Goal: Task Accomplishment & Management: Use online tool/utility

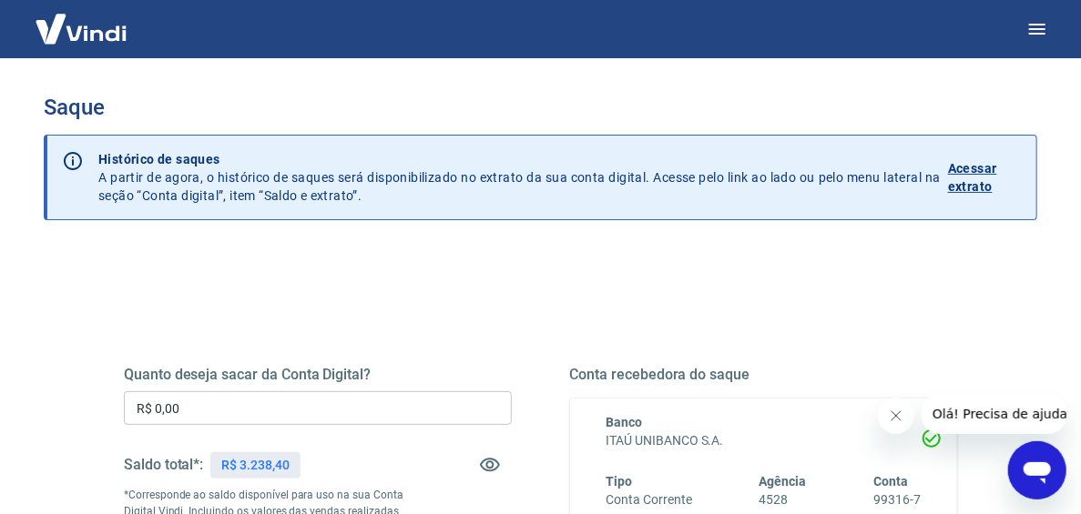
click at [244, 410] on input "R$ 0,00" at bounding box center [318, 409] width 388 height 34
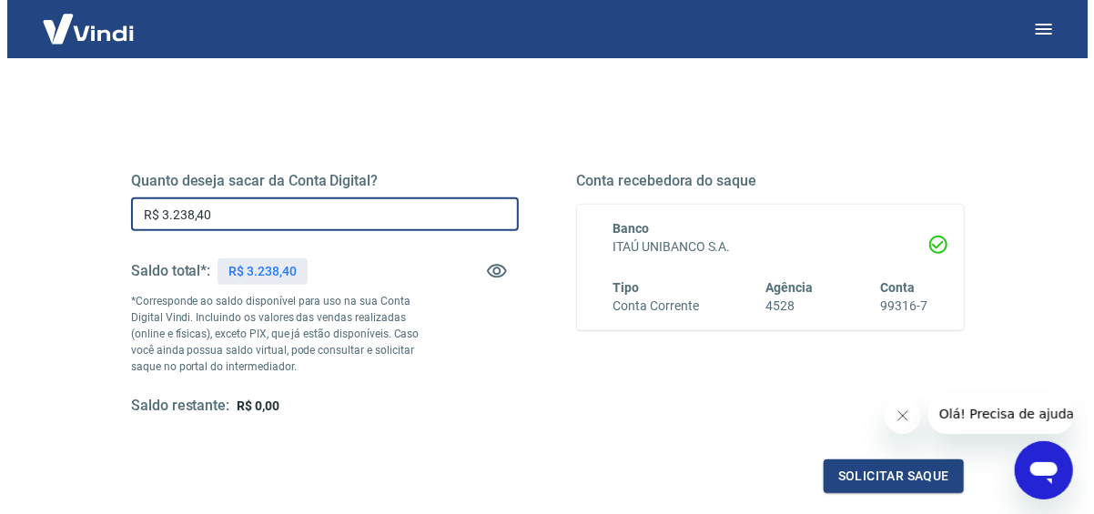
scroll to position [272, 0]
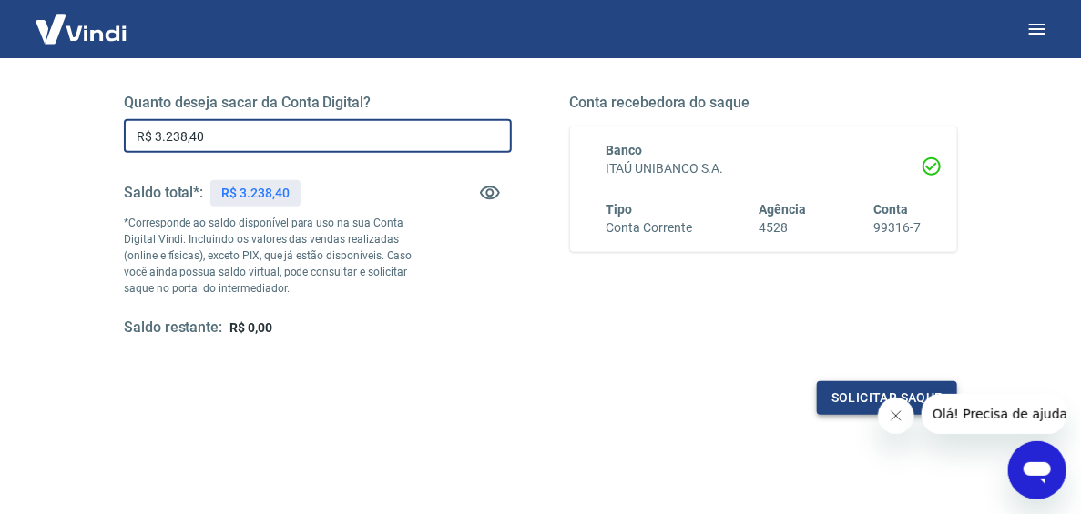
type input "R$ 3.238,40"
click at [847, 399] on button "Solicitar saque" at bounding box center [887, 399] width 140 height 34
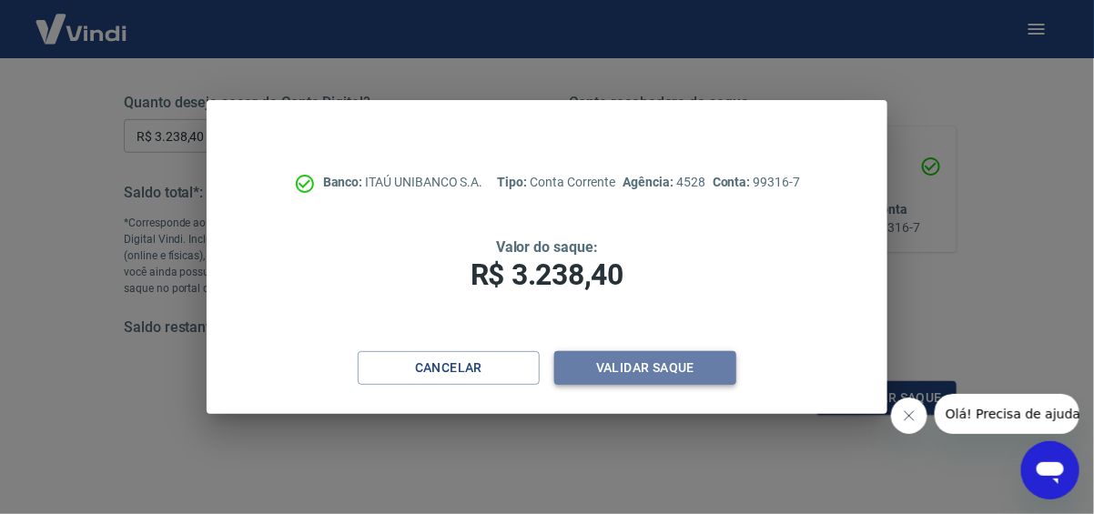
click at [608, 355] on button "Validar saque" at bounding box center [646, 368] width 182 height 34
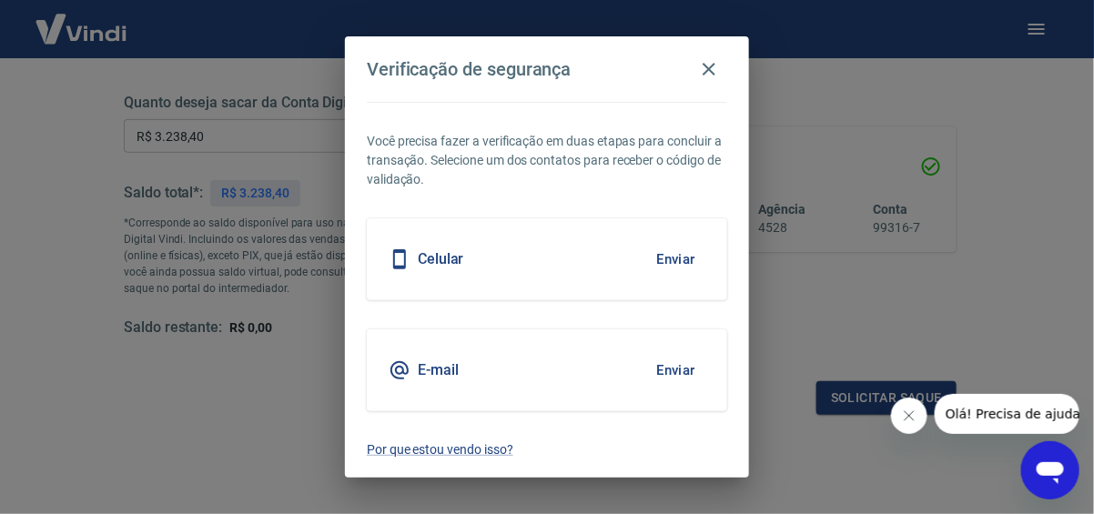
click at [683, 260] on button "Enviar" at bounding box center [675, 259] width 59 height 38
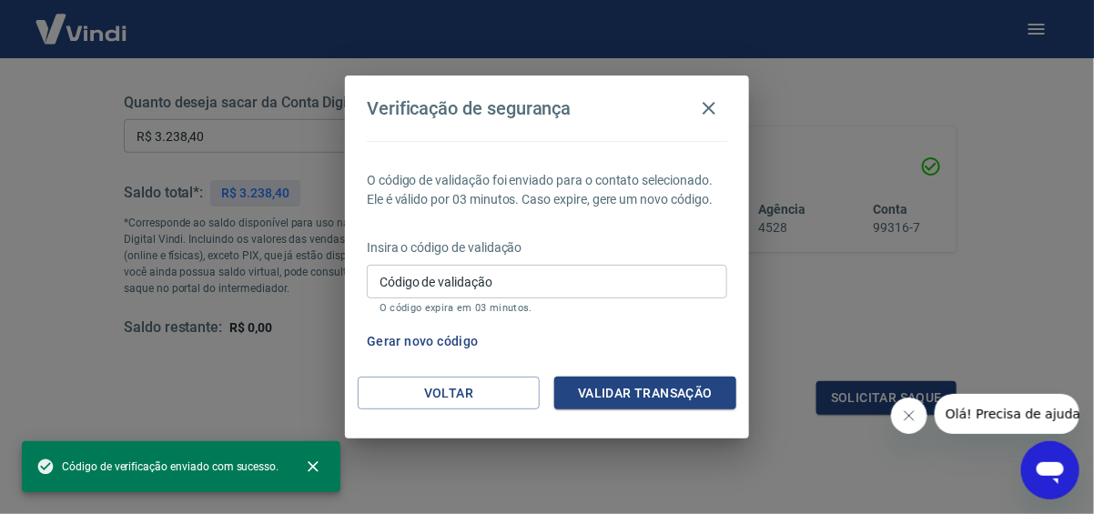
click at [579, 278] on input "Código de validação" at bounding box center [547, 282] width 361 height 34
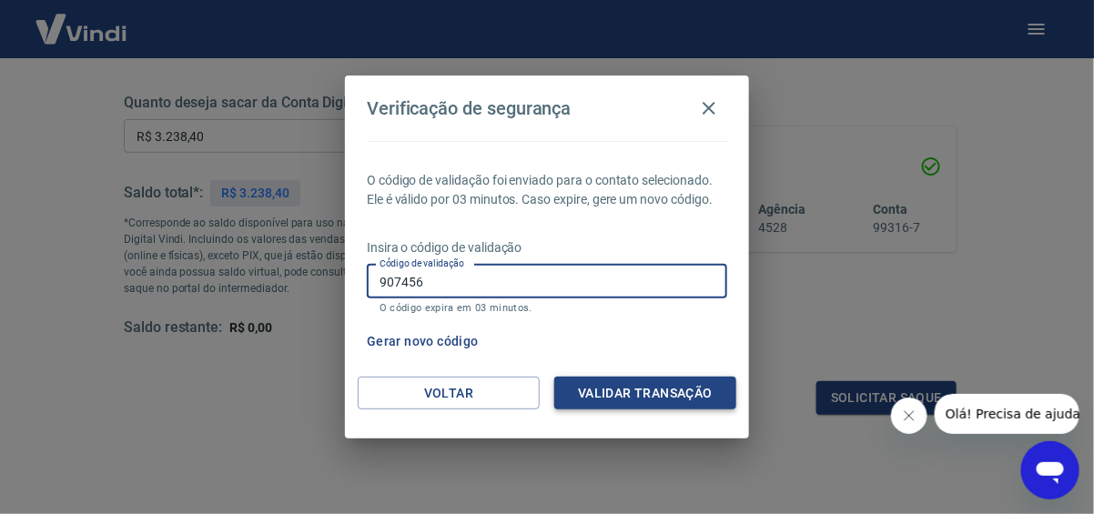
type input "907456"
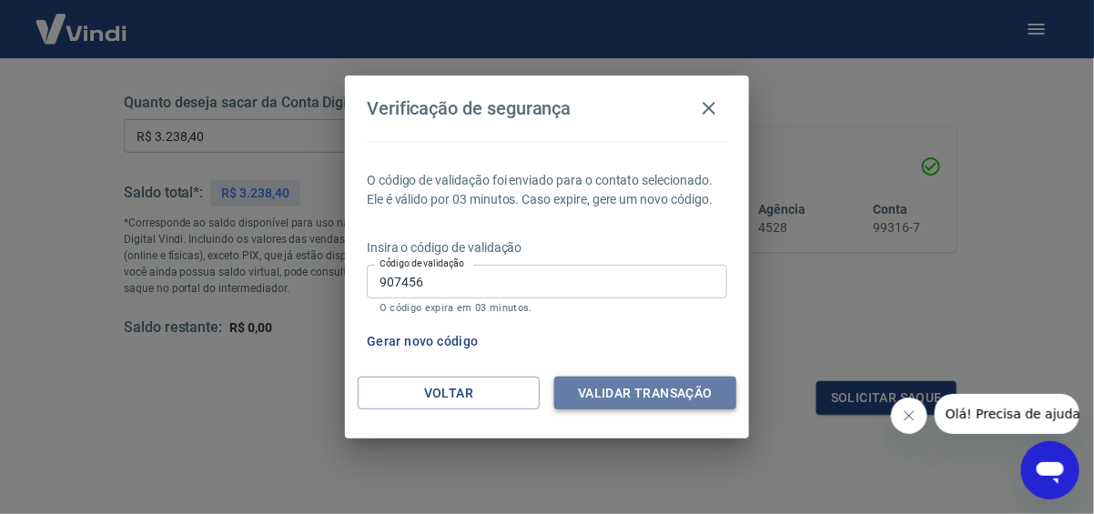
click at [653, 392] on button "Validar transação" at bounding box center [646, 394] width 182 height 34
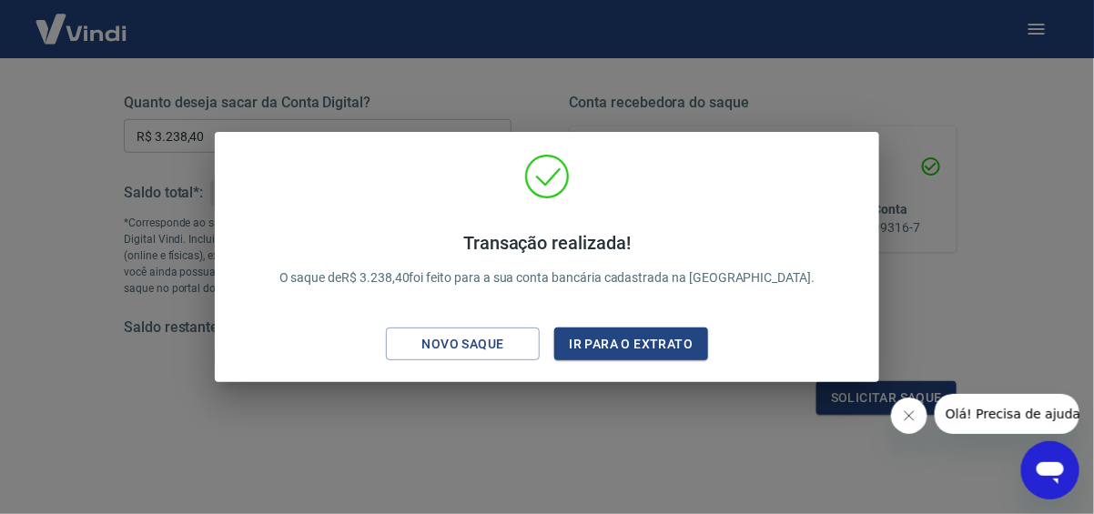
click at [925, 271] on div "Transação realizada! O saque de R$ 3.238,40 foi feito para a sua conta bancária…" at bounding box center [547, 257] width 1094 height 514
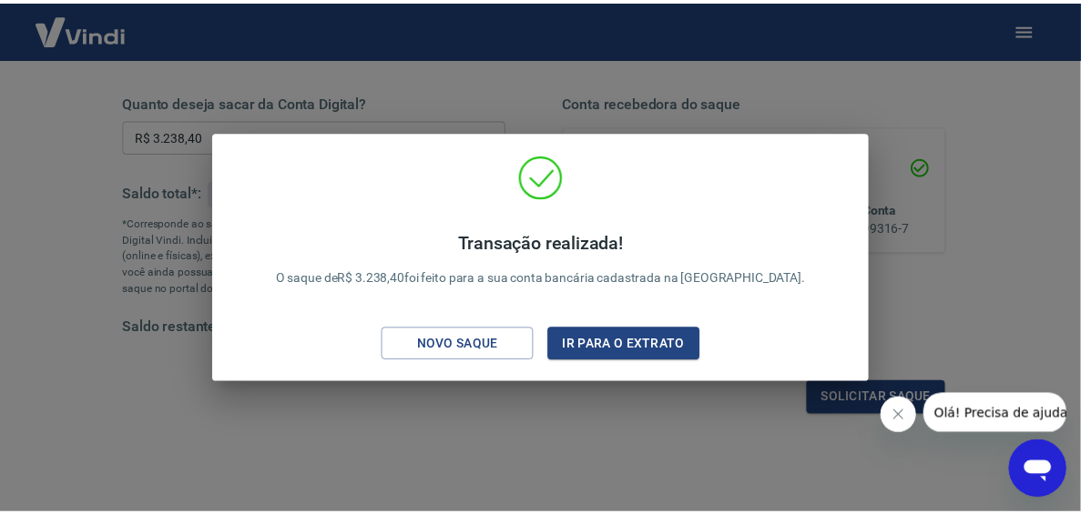
scroll to position [28, 0]
